Goal: Find specific page/section: Find specific page/section

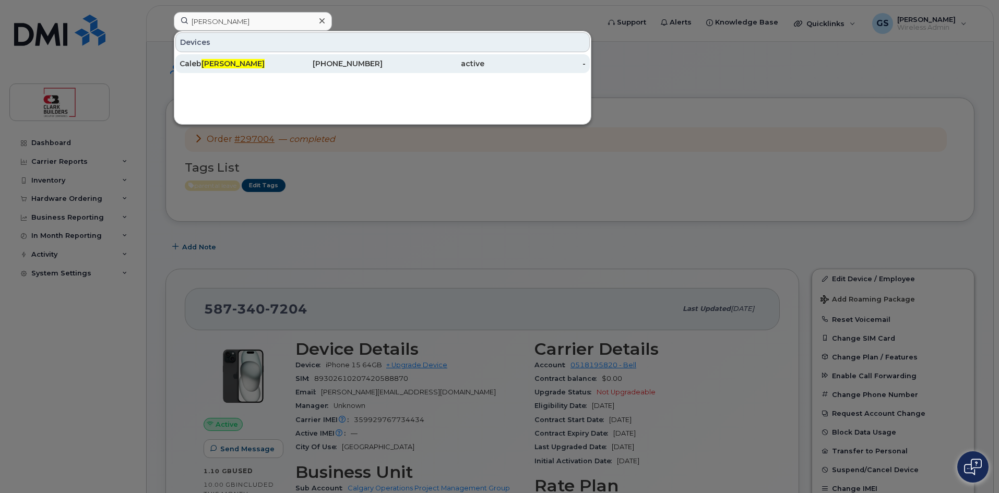
type input "[PERSON_NAME]"
click at [355, 65] on div "[PHONE_NUMBER]" at bounding box center [332, 63] width 102 height 10
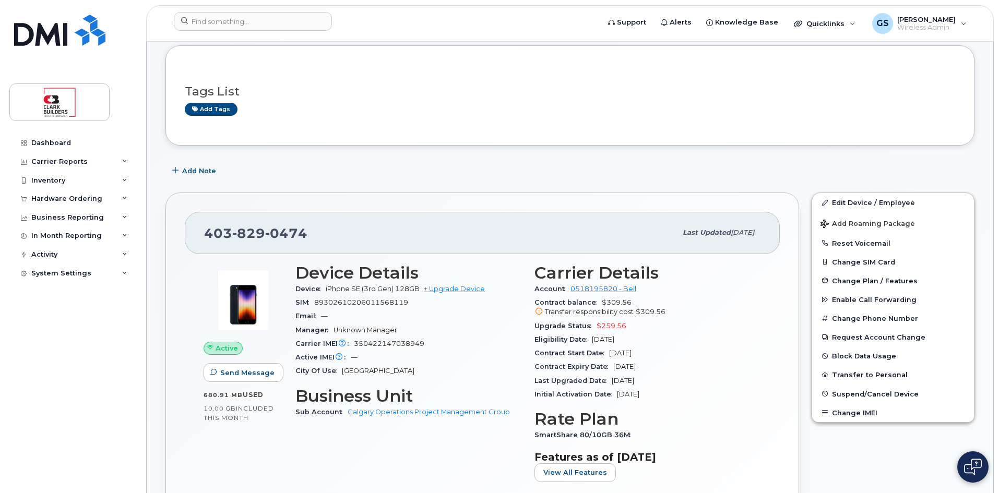
scroll to position [104, 0]
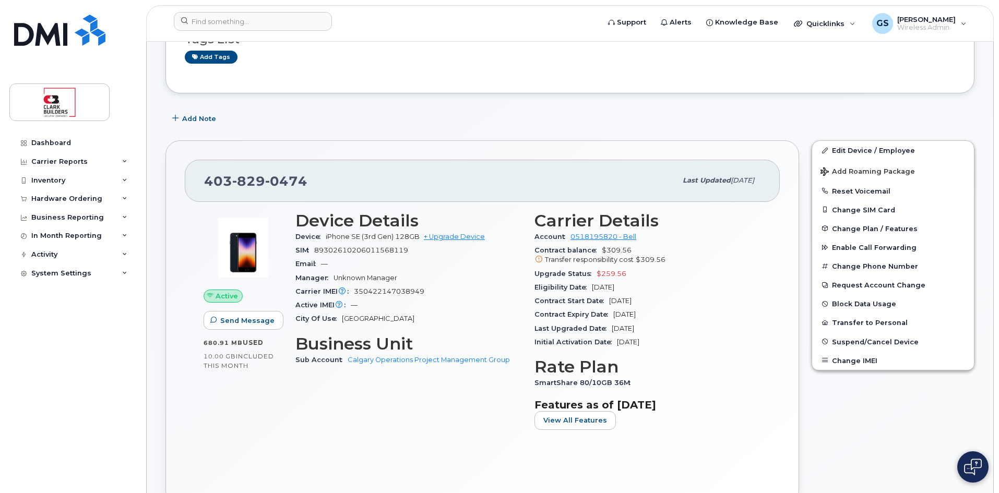
click at [536, 86] on div "Tags List Add tags" at bounding box center [569, 43] width 809 height 100
